Goal: Task Accomplishment & Management: Use online tool/utility

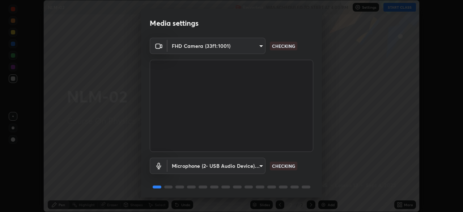
scroll to position [26, 0]
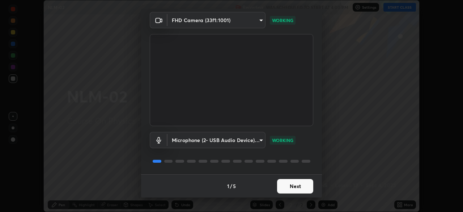
click at [297, 183] on button "Next" at bounding box center [295, 186] width 36 height 14
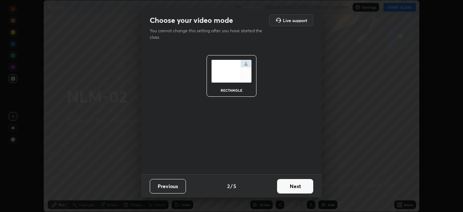
click at [298, 186] on button "Next" at bounding box center [295, 186] width 36 height 14
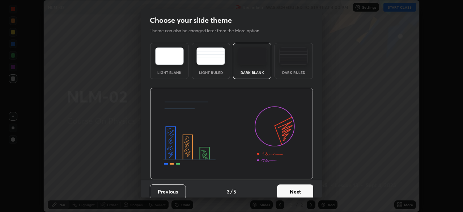
click at [300, 187] on button "Next" at bounding box center [295, 191] width 36 height 14
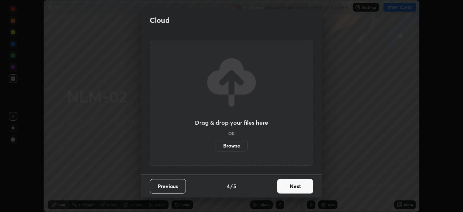
click at [302, 188] on button "Next" at bounding box center [295, 186] width 36 height 14
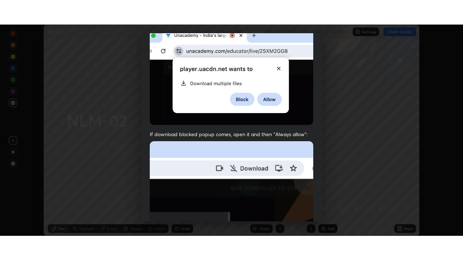
scroll to position [173, 0]
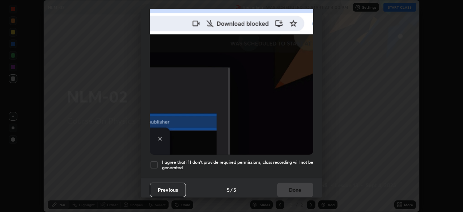
click at [155, 160] on div at bounding box center [154, 164] width 9 height 9
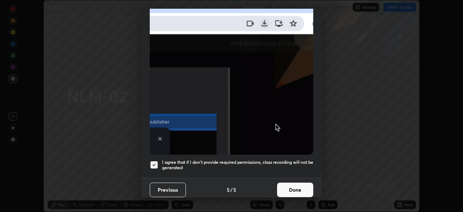
click at [296, 184] on button "Done" at bounding box center [295, 189] width 36 height 14
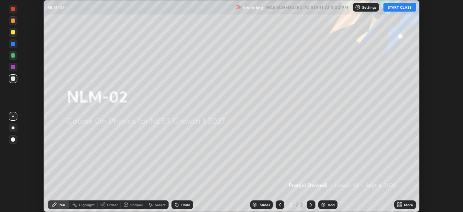
click at [399, 204] on icon at bounding box center [399, 203] width 2 height 2
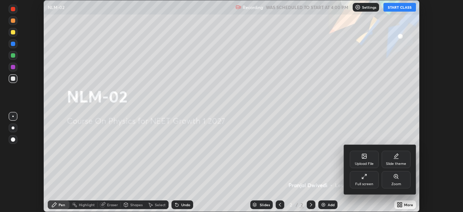
click at [366, 178] on icon at bounding box center [364, 176] width 6 height 6
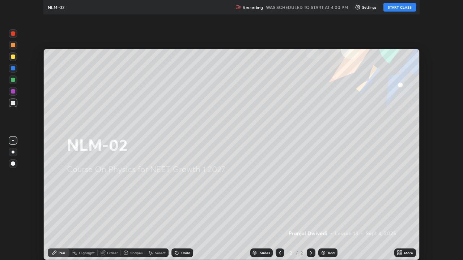
scroll to position [260, 463]
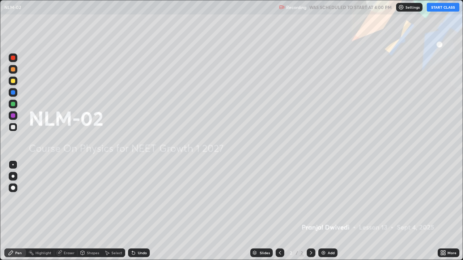
click at [446, 9] on button "START CLASS" at bounding box center [443, 7] width 33 height 9
click at [326, 211] on div "Add" at bounding box center [327, 253] width 19 height 9
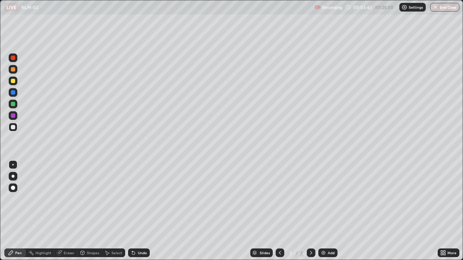
click at [13, 177] on div at bounding box center [13, 176] width 3 height 3
click at [14, 128] on div at bounding box center [13, 127] width 4 height 4
click at [142, 211] on div "Undo" at bounding box center [142, 253] width 9 height 4
click at [141, 211] on div "Undo" at bounding box center [142, 253] width 9 height 4
click at [13, 83] on div at bounding box center [13, 81] width 4 height 4
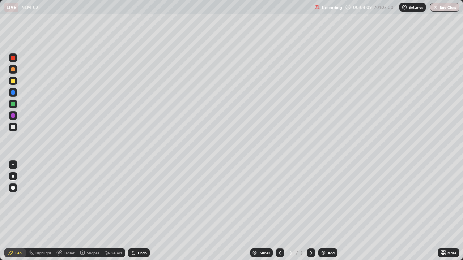
click at [14, 92] on div at bounding box center [13, 92] width 4 height 4
click at [13, 104] on div at bounding box center [13, 104] width 4 height 4
click at [13, 81] on div at bounding box center [13, 81] width 4 height 4
click at [16, 69] on div at bounding box center [13, 69] width 9 height 9
click at [141, 211] on div "Undo" at bounding box center [142, 253] width 9 height 4
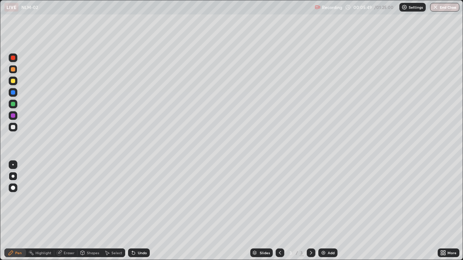
click at [142, 211] on div "Undo" at bounding box center [142, 253] width 9 height 4
click at [115, 211] on div "Select" at bounding box center [116, 253] width 11 height 4
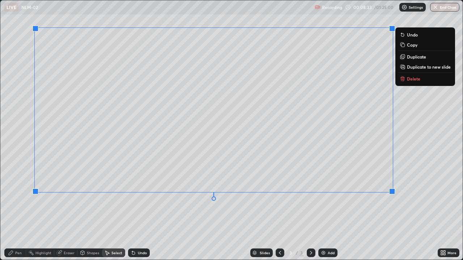
click at [419, 69] on p "Duplicate to new slide" at bounding box center [429, 67] width 44 height 6
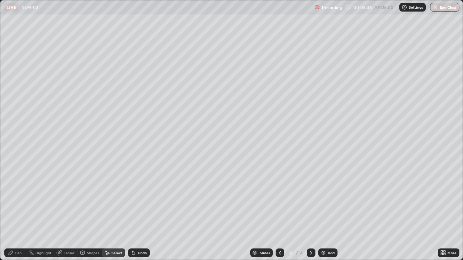
click at [68, 211] on div "Eraser" at bounding box center [69, 253] width 11 height 4
click at [13, 211] on icon at bounding box center [13, 229] width 6 height 6
click at [19, 211] on div "Pen" at bounding box center [18, 253] width 7 height 4
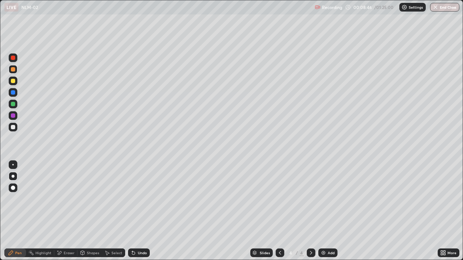
click at [67, 211] on div "Eraser" at bounding box center [69, 253] width 11 height 4
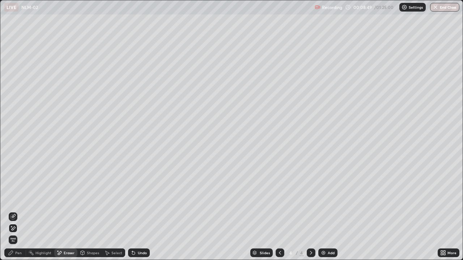
click at [17, 211] on div "Pen" at bounding box center [18, 253] width 7 height 4
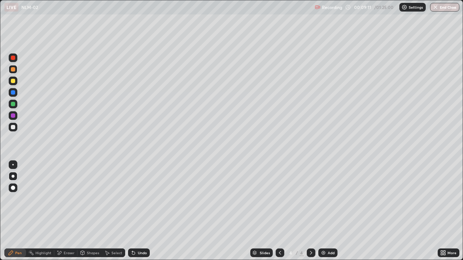
click at [141, 211] on div "Undo" at bounding box center [142, 253] width 9 height 4
click at [325, 211] on img at bounding box center [324, 253] width 6 height 6
click at [13, 115] on div at bounding box center [13, 116] width 4 height 4
click at [13, 105] on div at bounding box center [13, 104] width 4 height 4
click at [14, 80] on div at bounding box center [13, 81] width 4 height 4
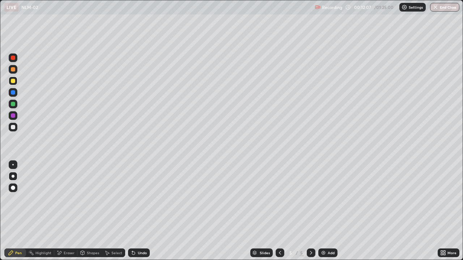
click at [0, 79] on div "Setting up your live class" at bounding box center [231, 130] width 463 height 260
click at [12, 81] on div at bounding box center [13, 81] width 4 height 4
click at [12, 69] on div at bounding box center [13, 69] width 4 height 4
click at [14, 127] on div at bounding box center [13, 127] width 4 height 4
click at [132, 211] on icon at bounding box center [132, 251] width 1 height 1
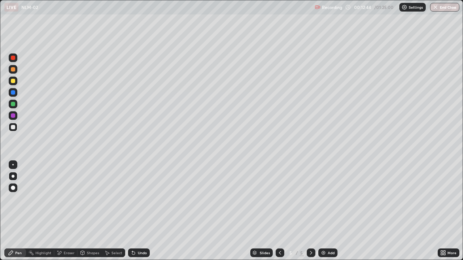
click at [65, 211] on div "Eraser" at bounding box center [65, 253] width 23 height 9
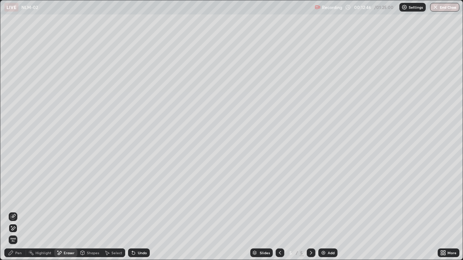
click at [16, 211] on div "Pen" at bounding box center [18, 253] width 7 height 4
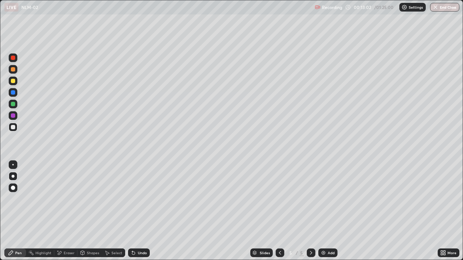
click at [138, 211] on div "Undo" at bounding box center [142, 253] width 9 height 4
click at [141, 211] on div "Undo" at bounding box center [142, 253] width 9 height 4
click at [114, 211] on div "Select" at bounding box center [116, 253] width 11 height 4
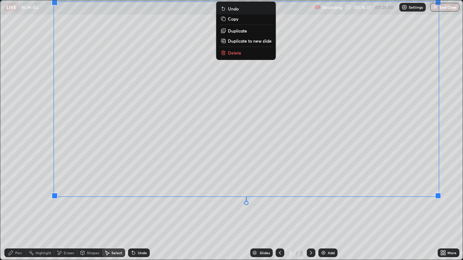
click at [275, 211] on div "0 ° Undo Copy Duplicate Duplicate to new slide Delete" at bounding box center [231, 130] width 462 height 260
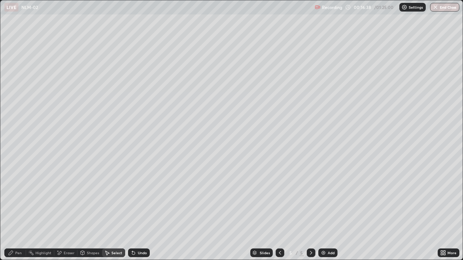
click at [17, 211] on div "Pen" at bounding box center [18, 253] width 7 height 4
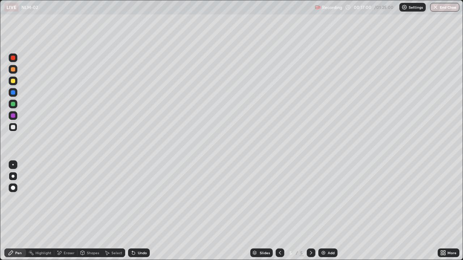
click at [13, 82] on div at bounding box center [13, 81] width 4 height 4
click at [13, 81] on div at bounding box center [13, 81] width 4 height 4
click at [15, 61] on div at bounding box center [13, 58] width 9 height 9
click at [333, 211] on div "Add" at bounding box center [331, 253] width 7 height 4
click at [13, 80] on div at bounding box center [13, 81] width 4 height 4
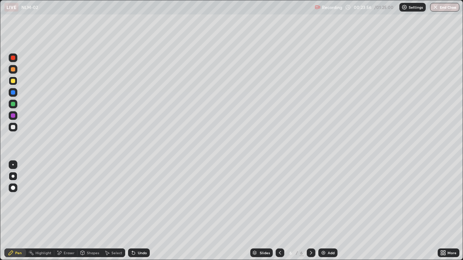
click at [119, 211] on div "Select" at bounding box center [116, 253] width 11 height 4
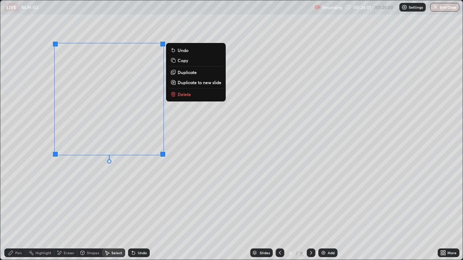
click at [87, 211] on div "Shapes" at bounding box center [93, 253] width 12 height 4
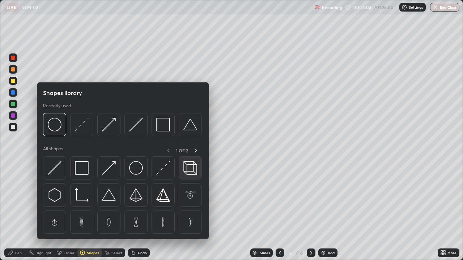
click at [188, 171] on img at bounding box center [190, 168] width 14 height 14
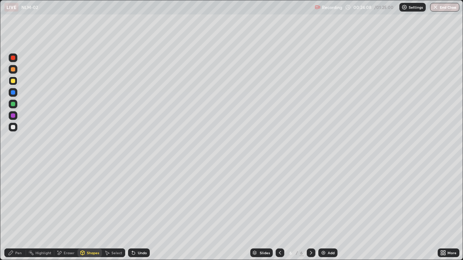
click at [93, 211] on div "Shapes" at bounding box center [93, 253] width 12 height 4
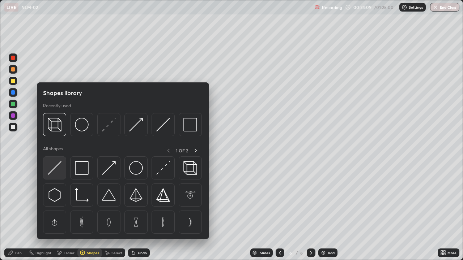
click at [60, 168] on img at bounding box center [55, 168] width 14 height 14
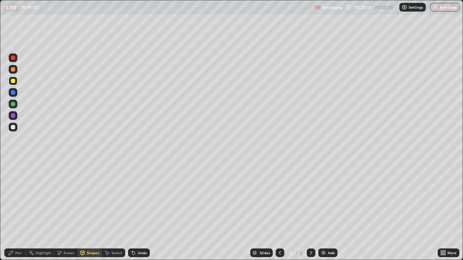
click at [16, 211] on div "Pen" at bounding box center [18, 253] width 7 height 4
click at [13, 127] on div at bounding box center [13, 127] width 4 height 4
click at [333, 211] on div "Add" at bounding box center [331, 253] width 7 height 4
click at [13, 116] on div at bounding box center [13, 116] width 4 height 4
click at [0, 98] on div "Setting up your live class" at bounding box center [231, 130] width 463 height 260
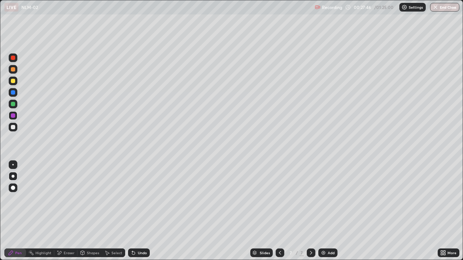
click at [0, 104] on div "Setting up your live class" at bounding box center [231, 130] width 463 height 260
click at [0, 110] on div "Setting up your live class" at bounding box center [231, 130] width 463 height 260
click at [0, 111] on div "Setting up your live class" at bounding box center [231, 130] width 463 height 260
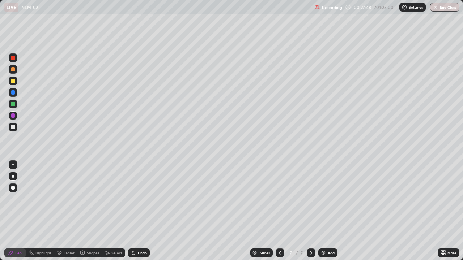
click at [0, 111] on div "Setting up your live class" at bounding box center [231, 130] width 463 height 260
click at [15, 105] on div at bounding box center [13, 104] width 4 height 4
click at [141, 211] on div "Undo" at bounding box center [142, 253] width 9 height 4
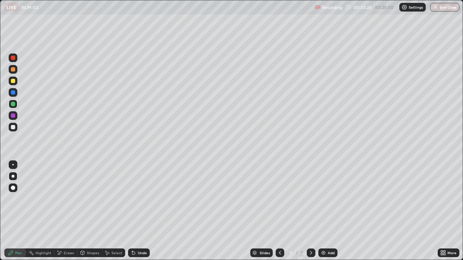
click at [65, 211] on div "Eraser" at bounding box center [69, 253] width 11 height 4
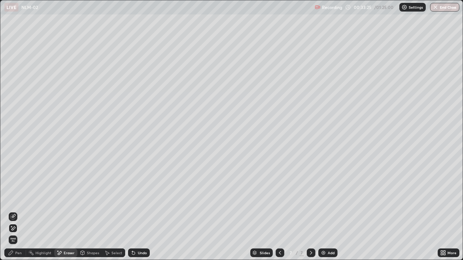
click at [13, 211] on icon at bounding box center [13, 217] width 6 height 6
click at [18, 211] on div "Pen" at bounding box center [15, 253] width 22 height 9
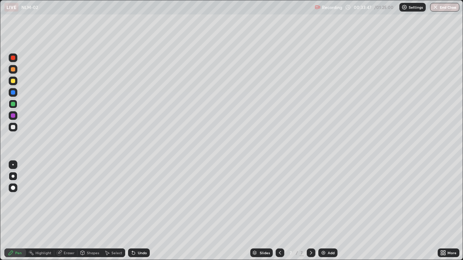
click at [328, 211] on div "Add" at bounding box center [331, 253] width 7 height 4
click at [13, 127] on div at bounding box center [13, 127] width 4 height 4
click at [12, 71] on div at bounding box center [13, 69] width 4 height 4
click at [283, 211] on div at bounding box center [280, 253] width 9 height 9
click at [70, 211] on div "Eraser" at bounding box center [69, 253] width 11 height 4
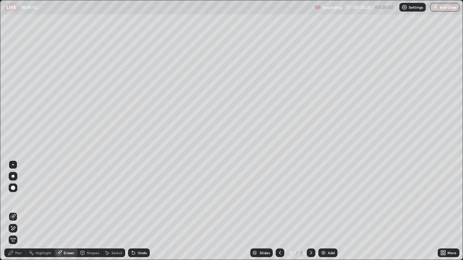
click at [18, 211] on div "Pen" at bounding box center [18, 253] width 7 height 4
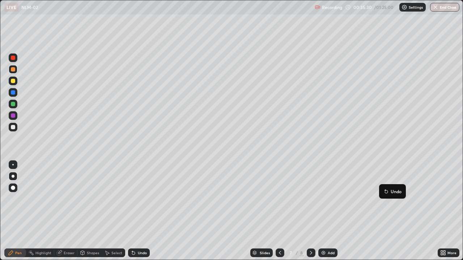
click at [389, 190] on icon at bounding box center [386, 192] width 6 height 6
click at [139, 211] on div "Undo" at bounding box center [142, 253] width 9 height 4
click at [139, 211] on div "Undo" at bounding box center [139, 253] width 22 height 9
click at [311, 211] on icon at bounding box center [311, 253] width 6 height 6
click at [13, 82] on div at bounding box center [13, 81] width 4 height 4
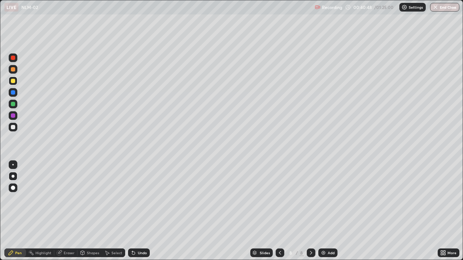
click at [11, 59] on div at bounding box center [13, 58] width 4 height 4
click at [118, 211] on div "Select" at bounding box center [116, 253] width 11 height 4
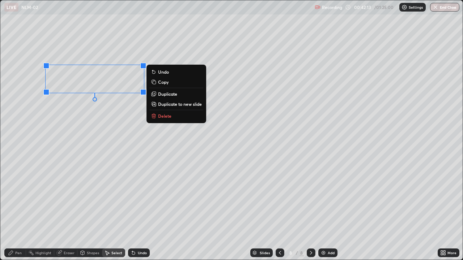
click at [167, 94] on p "Duplicate" at bounding box center [167, 94] width 19 height 6
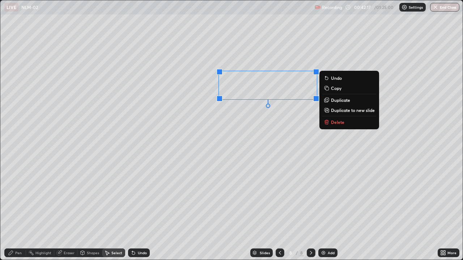
click at [20, 211] on div "Pen" at bounding box center [18, 253] width 7 height 4
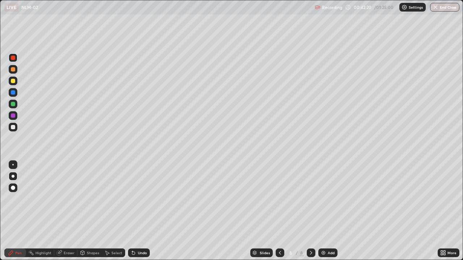
click at [11, 69] on div at bounding box center [13, 69] width 4 height 4
click at [12, 126] on div at bounding box center [13, 127] width 4 height 4
click at [139, 211] on div "Undo" at bounding box center [142, 253] width 9 height 4
click at [138, 211] on div "Undo" at bounding box center [142, 253] width 9 height 4
click at [142, 211] on div "Undo" at bounding box center [139, 253] width 22 height 9
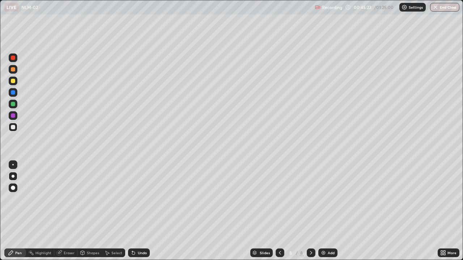
click at [141, 211] on div "Undo" at bounding box center [142, 253] width 9 height 4
click at [136, 211] on div "Undo" at bounding box center [139, 253] width 22 height 9
click at [13, 70] on div at bounding box center [13, 69] width 4 height 4
click at [139, 211] on div "Undo" at bounding box center [142, 253] width 9 height 4
click at [325, 211] on img at bounding box center [324, 253] width 6 height 6
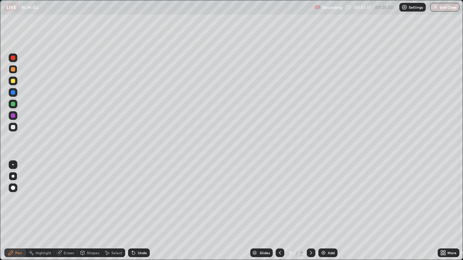
click at [281, 211] on icon at bounding box center [280, 253] width 6 height 6
click at [309, 211] on icon at bounding box center [311, 253] width 6 height 6
click at [327, 211] on div "Add" at bounding box center [327, 253] width 19 height 9
click at [12, 126] on div at bounding box center [13, 127] width 4 height 4
click at [13, 82] on div at bounding box center [13, 81] width 4 height 4
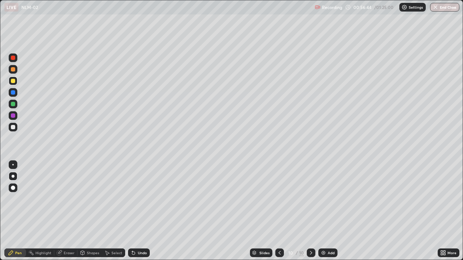
click at [13, 104] on div at bounding box center [13, 104] width 4 height 4
click at [327, 211] on div "Add" at bounding box center [327, 253] width 19 height 9
click at [16, 115] on div at bounding box center [13, 115] width 9 height 9
click at [136, 211] on div "Undo" at bounding box center [139, 253] width 22 height 9
click at [139, 211] on div "Undo" at bounding box center [142, 253] width 9 height 4
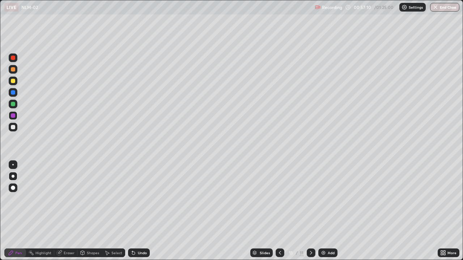
click at [140, 211] on div "Undo" at bounding box center [139, 253] width 22 height 9
click at [279, 211] on icon at bounding box center [280, 253] width 6 height 6
click at [330, 211] on div "Add" at bounding box center [331, 253] width 7 height 4
click at [14, 105] on div at bounding box center [13, 104] width 4 height 4
click at [13, 81] on div at bounding box center [13, 81] width 4 height 4
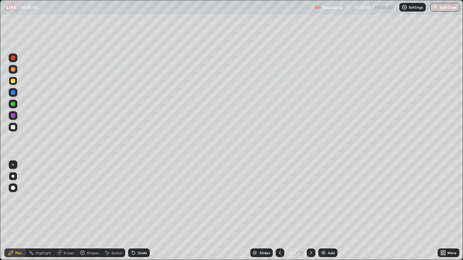
click at [327, 211] on div "Add" at bounding box center [327, 253] width 19 height 9
click at [11, 105] on div at bounding box center [13, 104] width 4 height 4
click at [13, 81] on div at bounding box center [13, 81] width 4 height 4
click at [12, 105] on div at bounding box center [13, 104] width 4 height 4
click at [142, 211] on div "Undo" at bounding box center [142, 253] width 9 height 4
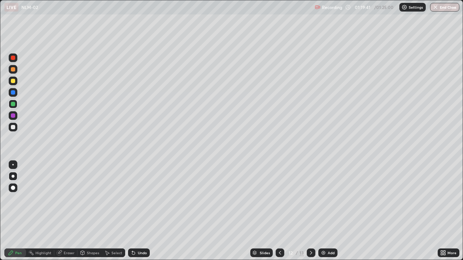
click at [444, 9] on button "End Class" at bounding box center [444, 7] width 29 height 9
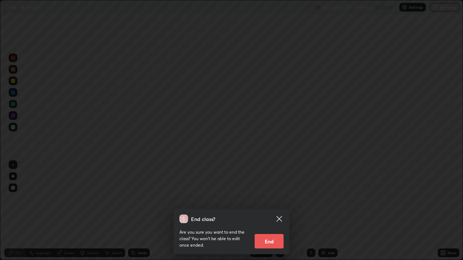
click at [270, 211] on button "End" at bounding box center [269, 241] width 29 height 14
